Goal: Task Accomplishment & Management: Use online tool/utility

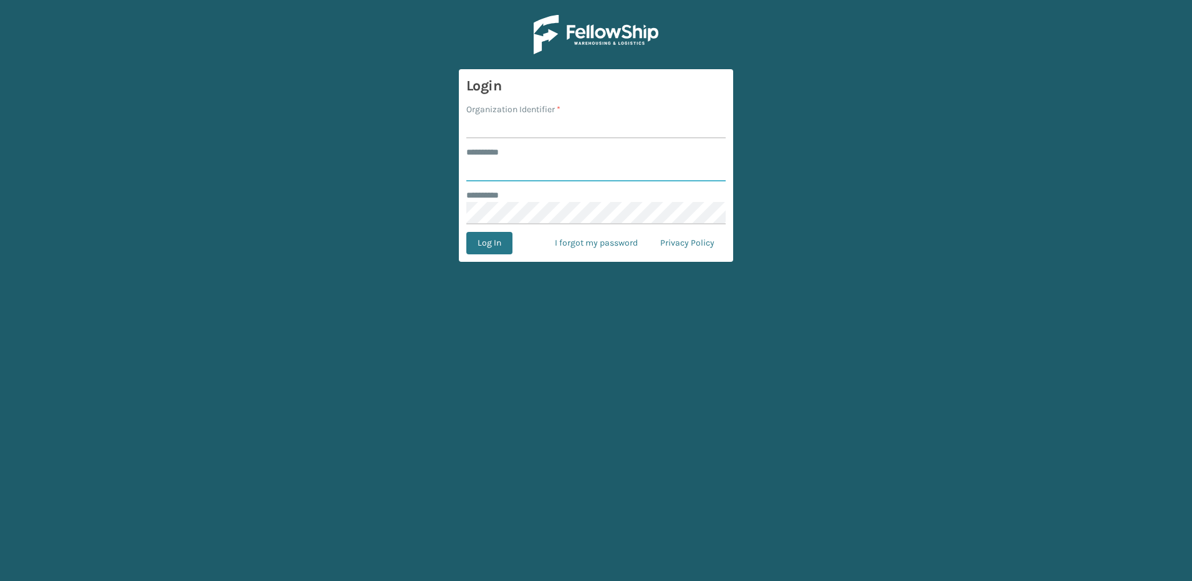
type input "********"
click at [532, 131] on input "Organization Identifier *" at bounding box center [595, 127] width 259 height 22
type input "Fellowship - East"
click at [499, 244] on button "Log In" at bounding box center [489, 243] width 46 height 22
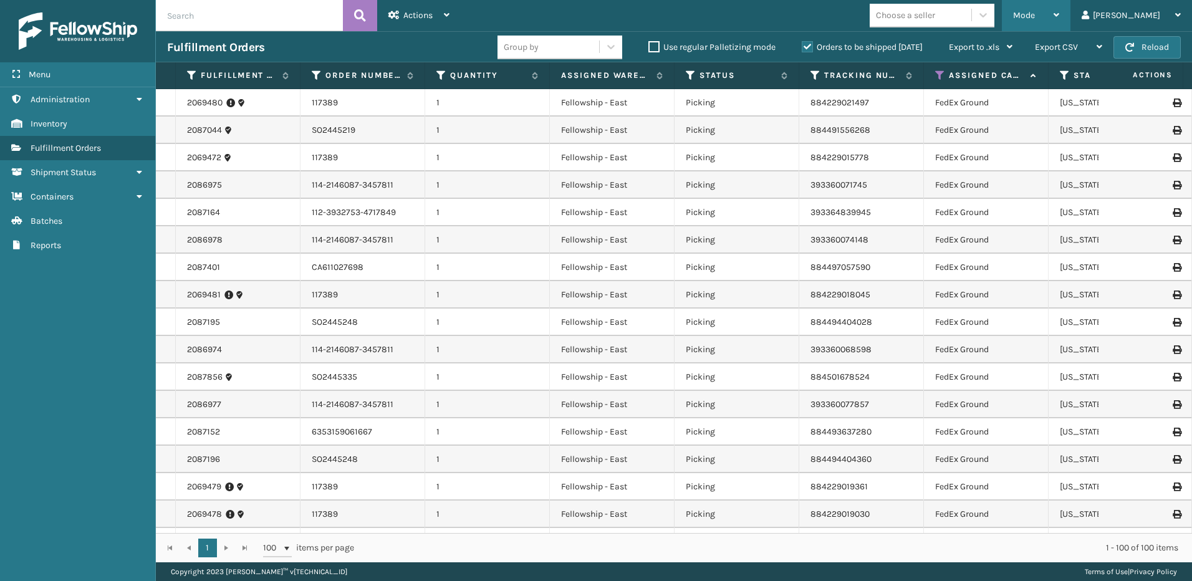
click at [1054, 7] on div "Mode" at bounding box center [1036, 15] width 46 height 31
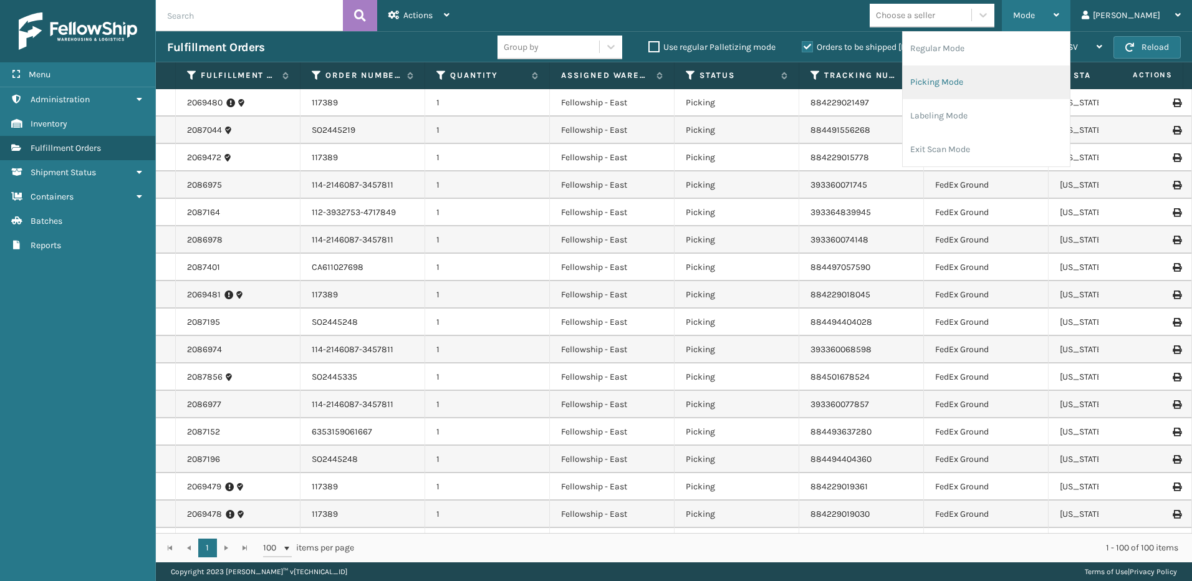
click at [995, 80] on li "Picking Mode" at bounding box center [986, 82] width 167 height 34
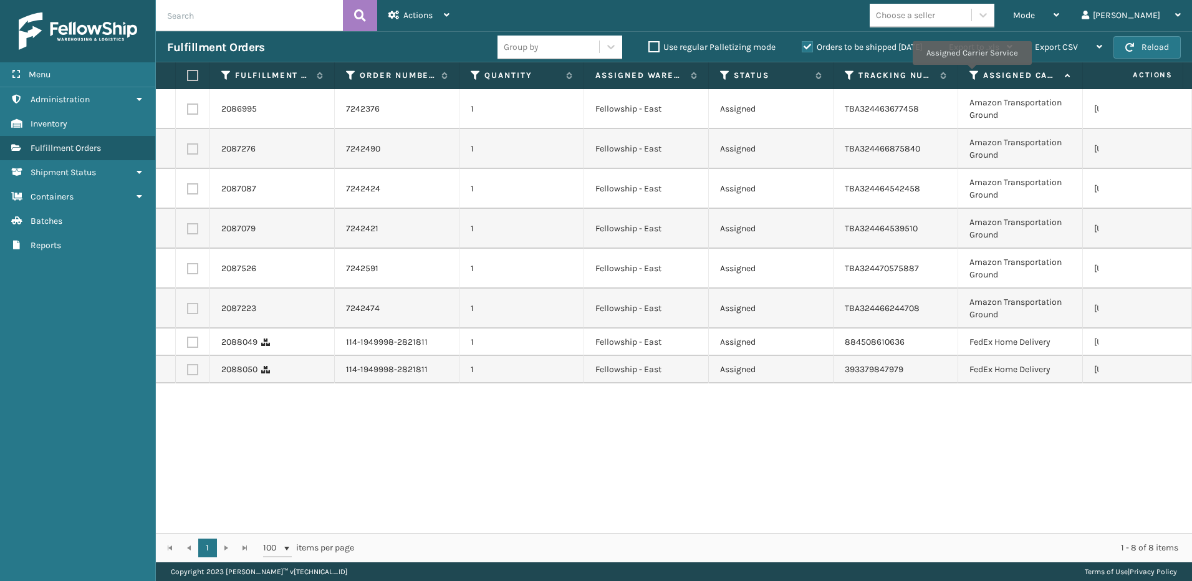
click at [972, 74] on icon at bounding box center [975, 75] width 10 height 11
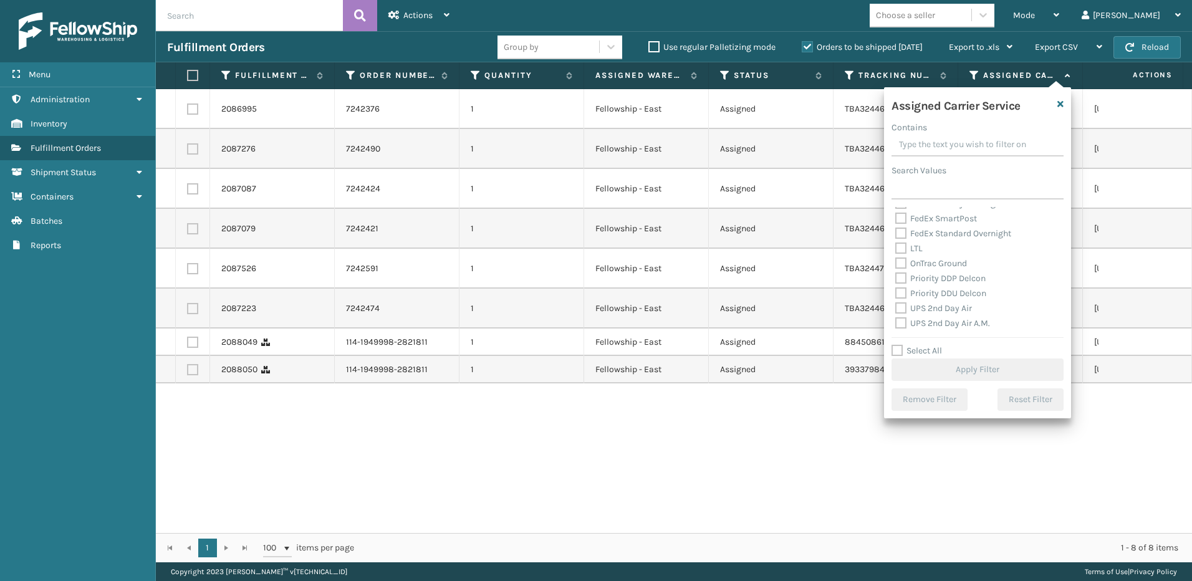
scroll to position [125, 0]
click at [902, 268] on label "LTL" at bounding box center [908, 269] width 27 height 11
click at [896, 268] on input "LTL" at bounding box center [895, 266] width 1 height 8
checkbox input "true"
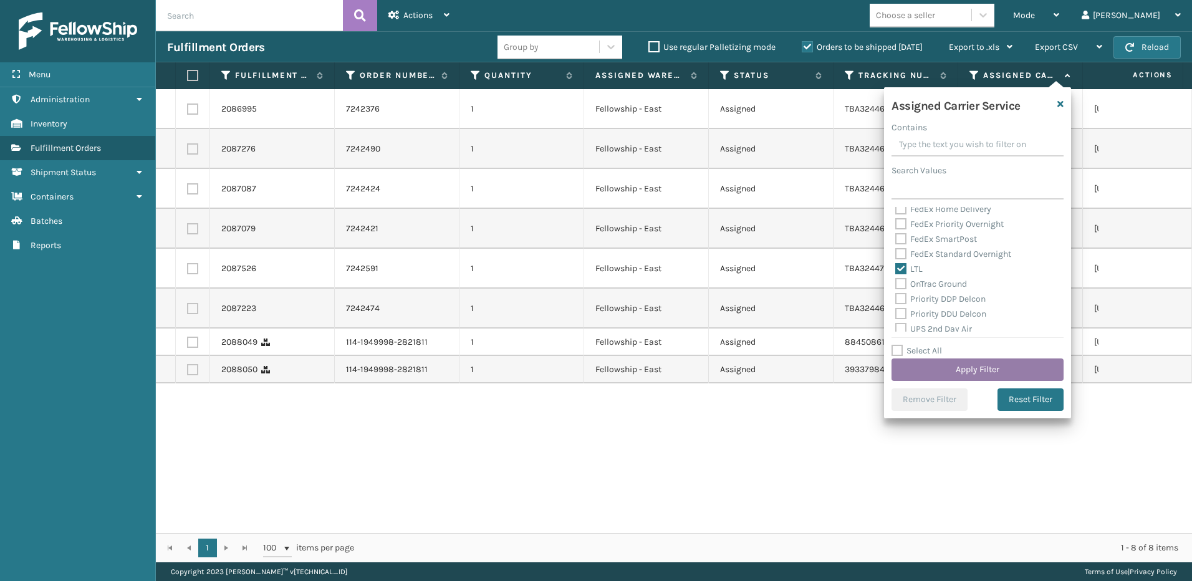
click at [1006, 372] on button "Apply Filter" at bounding box center [978, 370] width 172 height 22
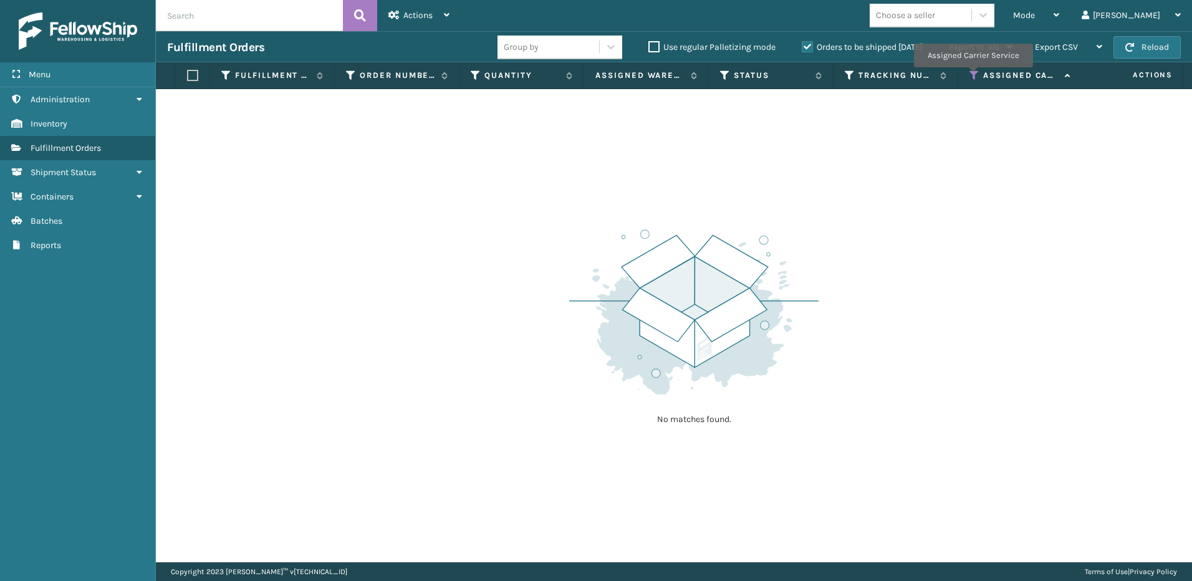
click at [973, 76] on icon at bounding box center [975, 75] width 10 height 11
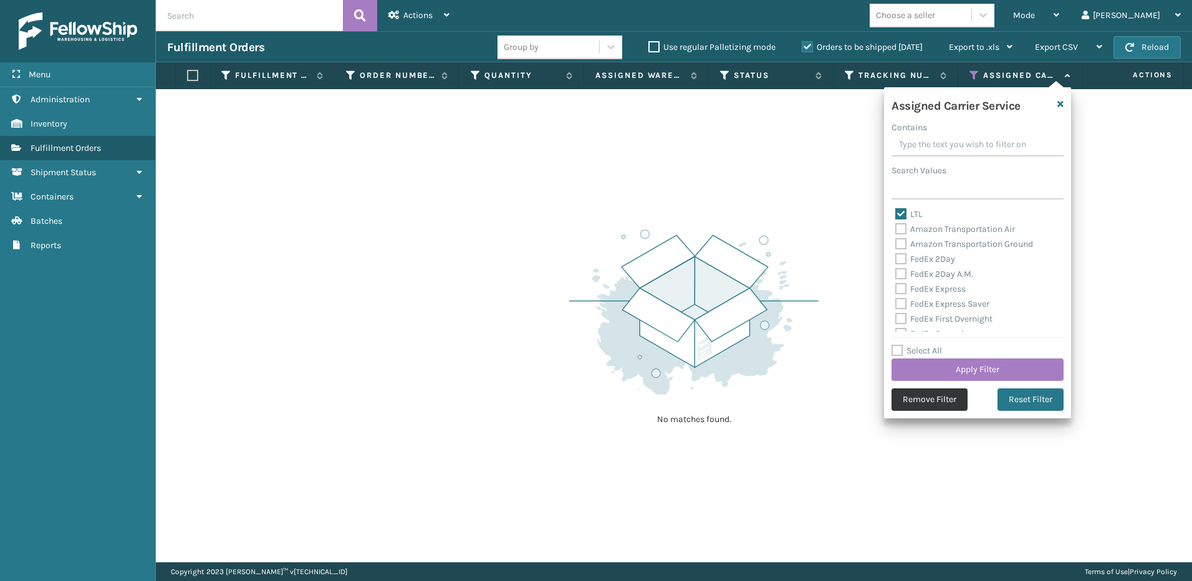
click at [931, 397] on button "Remove Filter" at bounding box center [930, 399] width 76 height 22
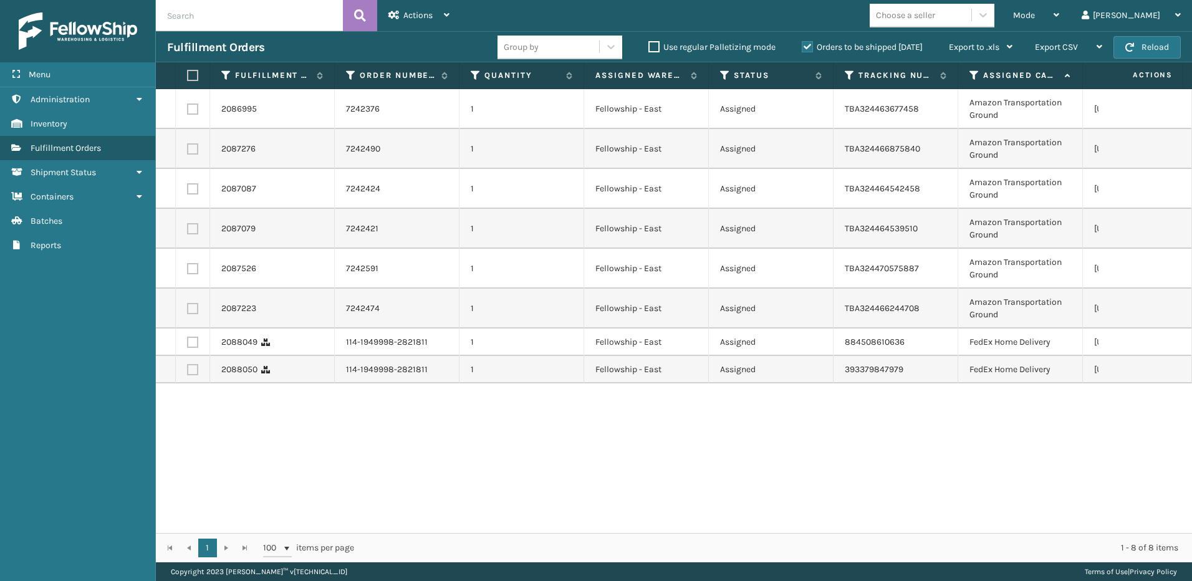
click at [193, 344] on label at bounding box center [192, 342] width 11 height 11
click at [188, 344] on input "checkbox" at bounding box center [187, 341] width 1 height 8
checkbox input "true"
click at [194, 368] on label at bounding box center [192, 369] width 11 height 11
click at [188, 368] on input "checkbox" at bounding box center [187, 368] width 1 height 8
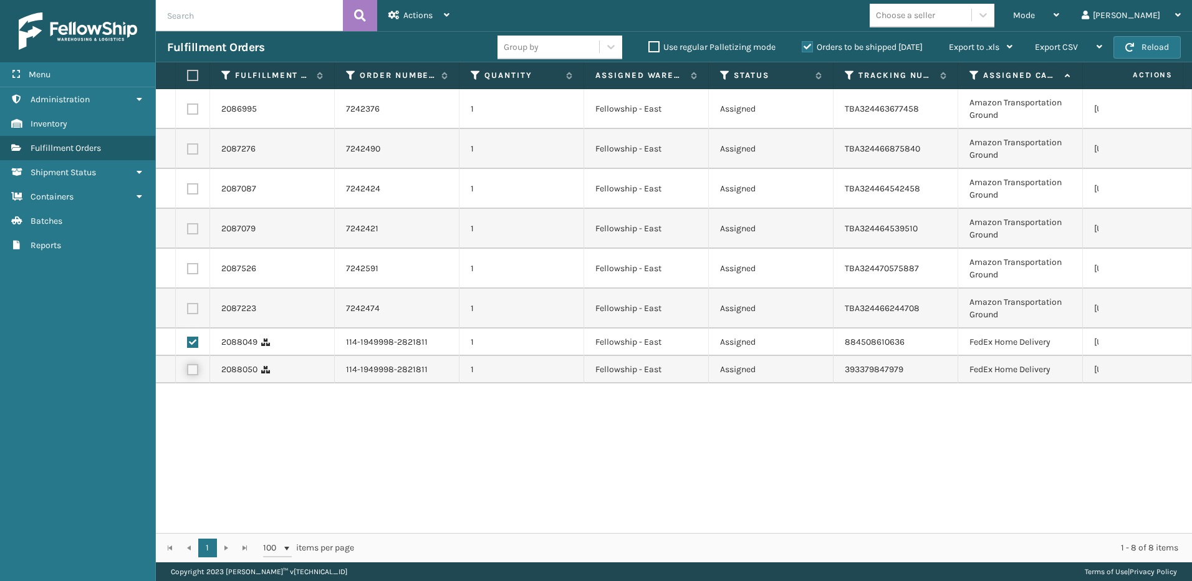
checkbox input "true"
click at [423, 14] on span "Actions" at bounding box center [417, 15] width 29 height 11
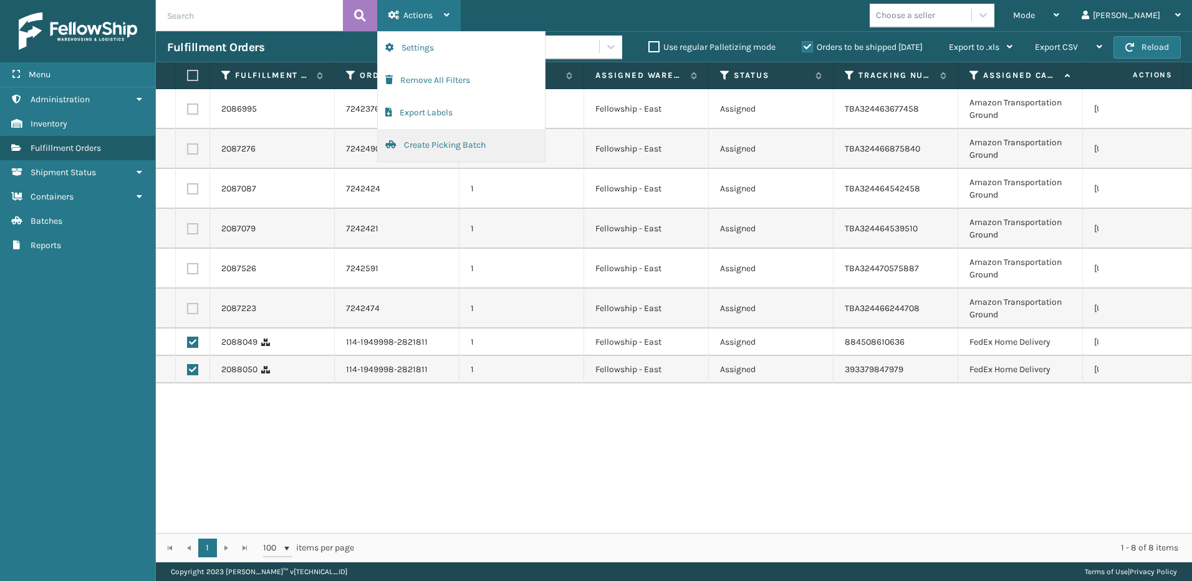
click at [436, 138] on button "Create Picking Batch" at bounding box center [461, 145] width 167 height 32
